Goal: Check status: Check status

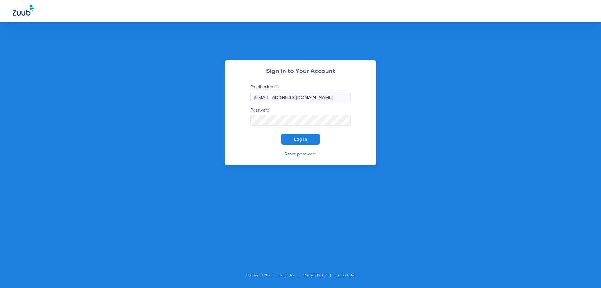
click at [305, 140] on span "Log In" at bounding box center [300, 139] width 13 height 5
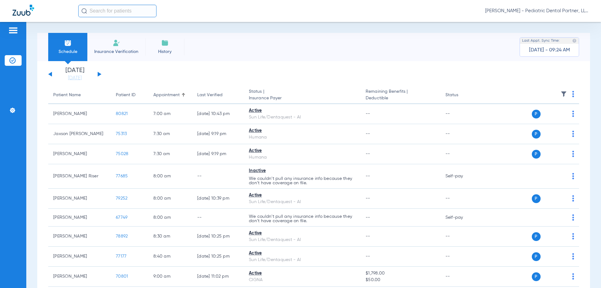
click at [100, 73] on button at bounding box center [100, 74] width 4 height 5
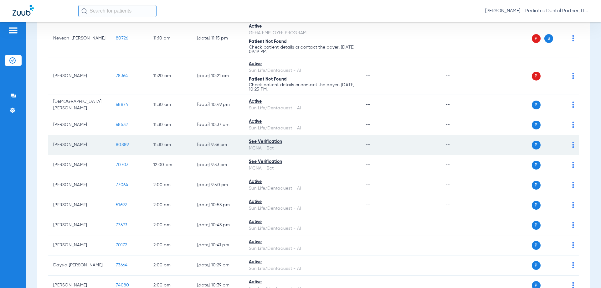
scroll to position [689, 0]
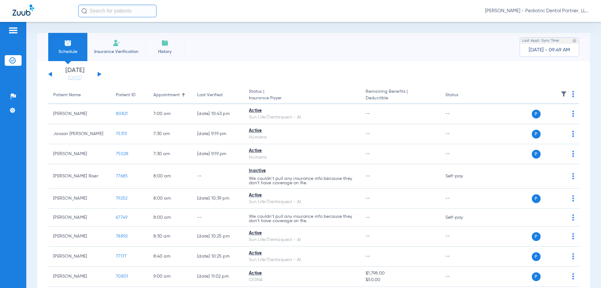
click at [96, 73] on div "[DATE] [DATE] [DATE] [DATE] [DATE] [DATE] [DATE] [DATE] [DATE] [DATE] [DATE] [D…" at bounding box center [74, 74] width 53 height 14
click at [99, 74] on button at bounding box center [100, 74] width 4 height 5
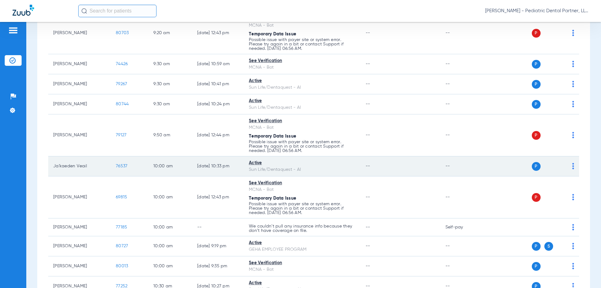
scroll to position [407, 0]
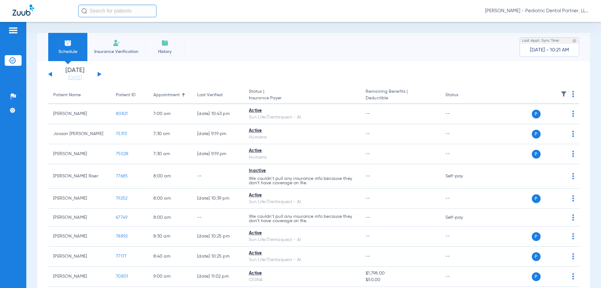
click at [97, 74] on div "[DATE] [DATE] [DATE] [DATE] [DATE] [DATE] [DATE] [DATE] [DATE] [DATE] [DATE] [D…" at bounding box center [74, 74] width 53 height 14
click at [98, 73] on button at bounding box center [100, 74] width 4 height 5
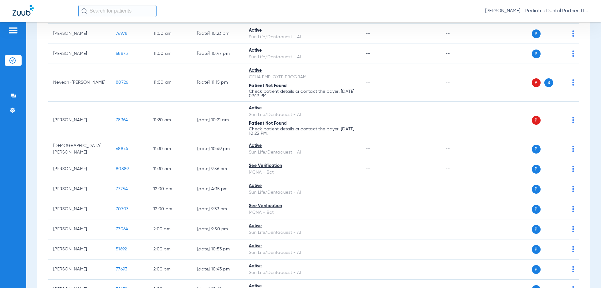
scroll to position [751, 0]
